Goal: Subscribe to service/newsletter

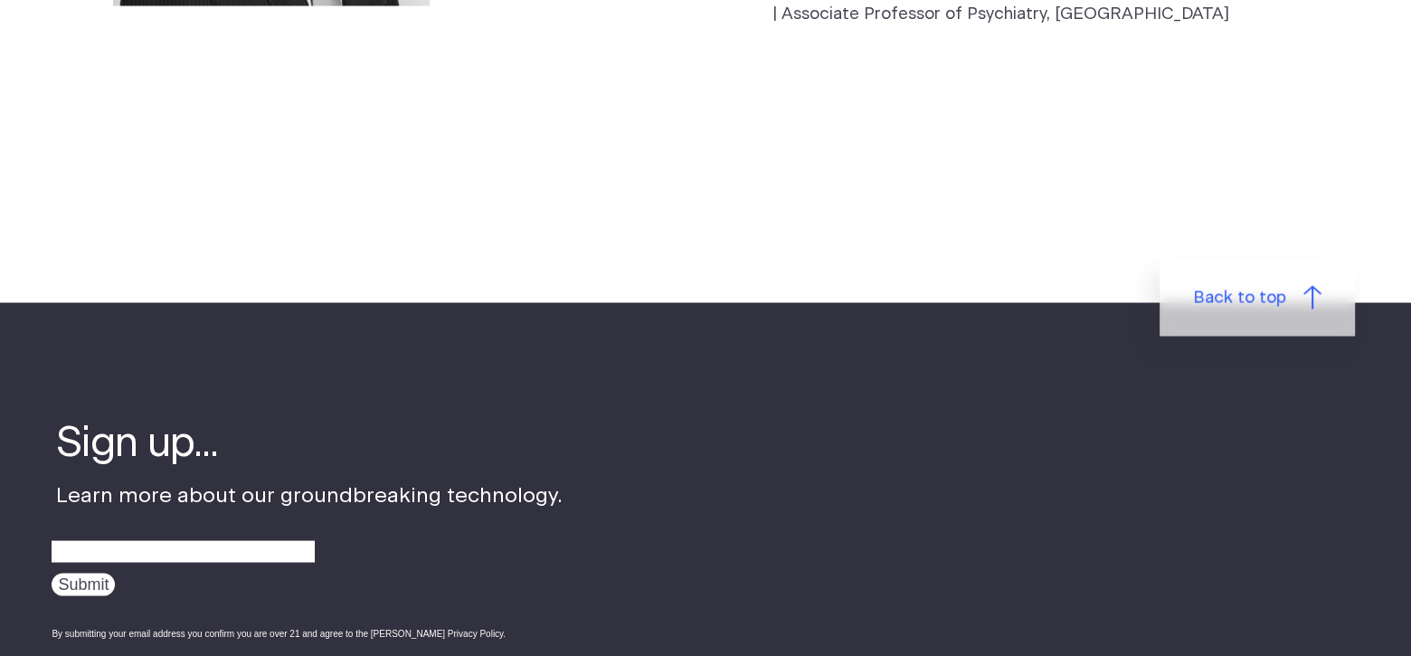
scroll to position [4433, 0]
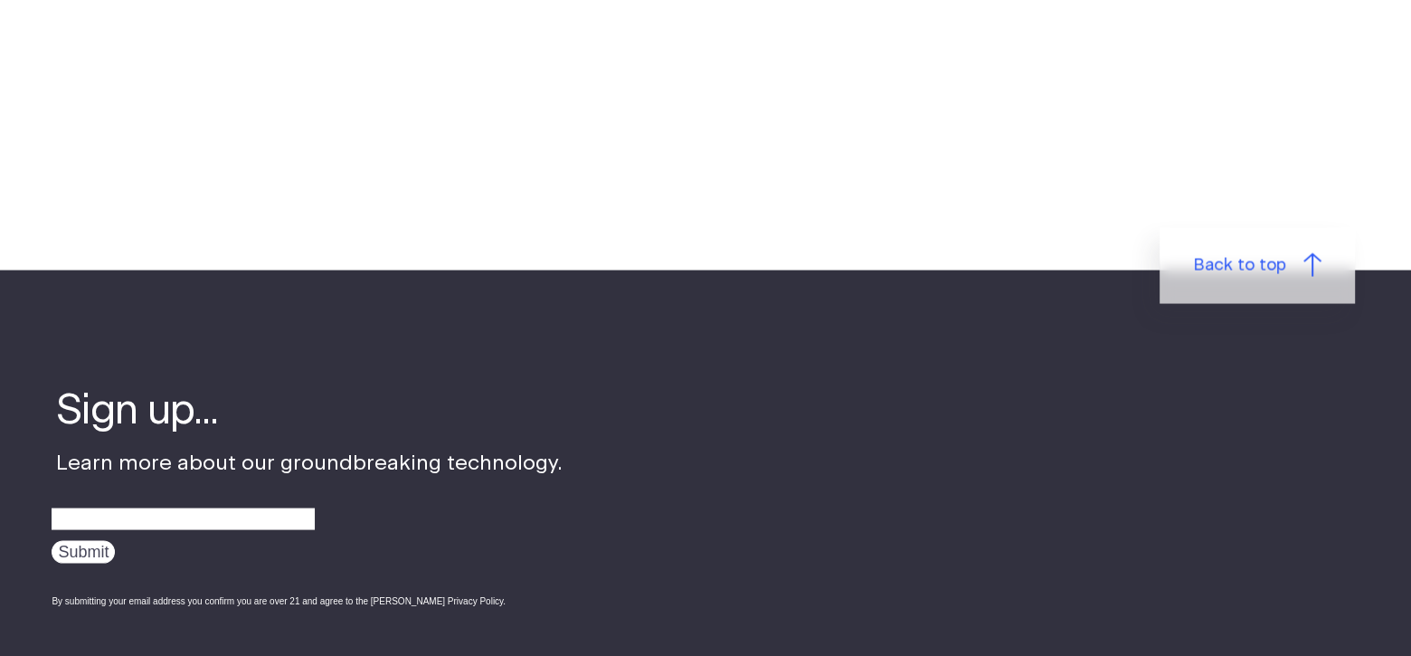
click at [230, 488] on div "Submit By submitting your email address you confirm you are over 21 and agree t…" at bounding box center [307, 557] width 511 height 138
click at [201, 506] on input "email" at bounding box center [183, 520] width 263 height 28
type input "[PERSON_NAME][EMAIL_ADDRESS][DOMAIN_NAME]"
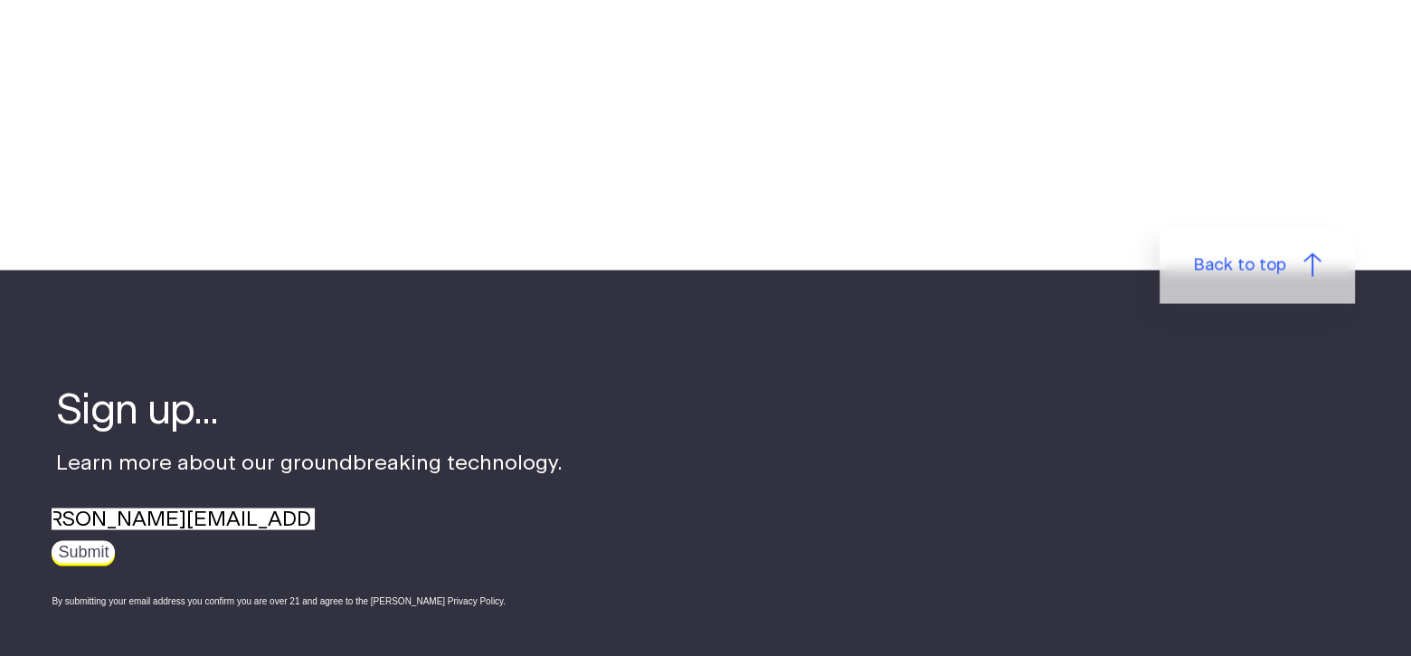
scroll to position [0, 0]
click at [66, 541] on input "Submit" at bounding box center [83, 552] width 63 height 23
